Goal: Transaction & Acquisition: Download file/media

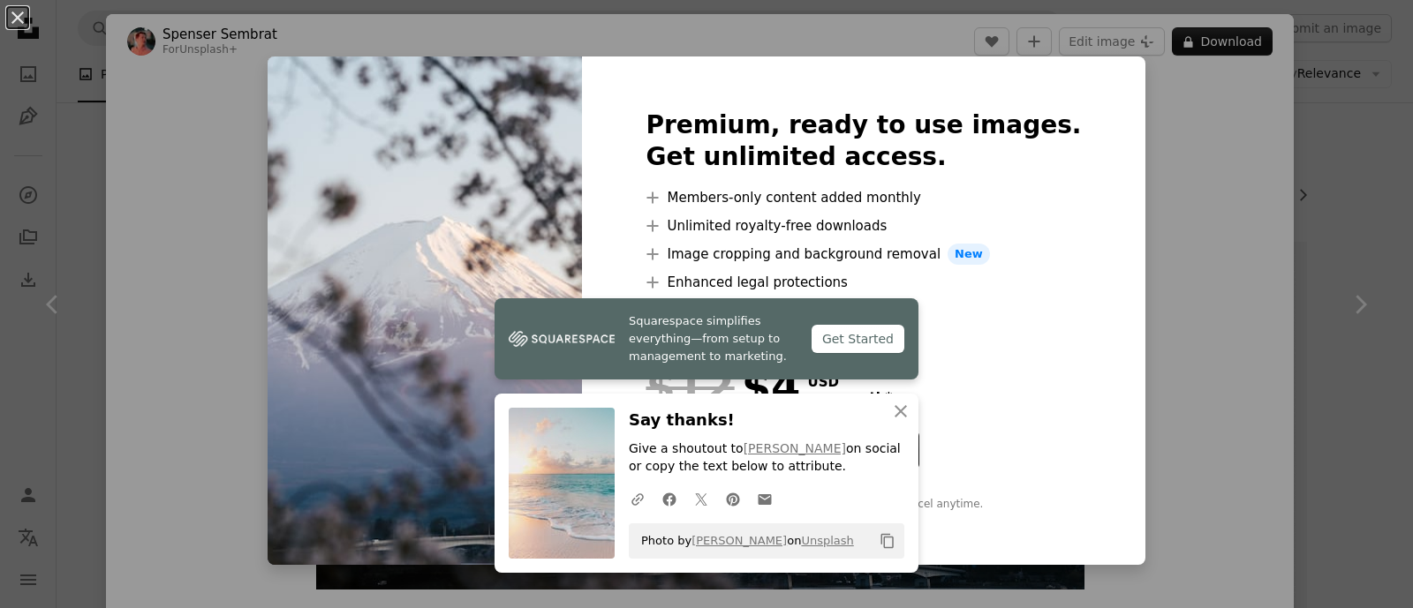
scroll to position [252, 0]
click at [896, 415] on icon "button" at bounding box center [901, 411] width 12 height 12
